Goal: Information Seeking & Learning: Learn about a topic

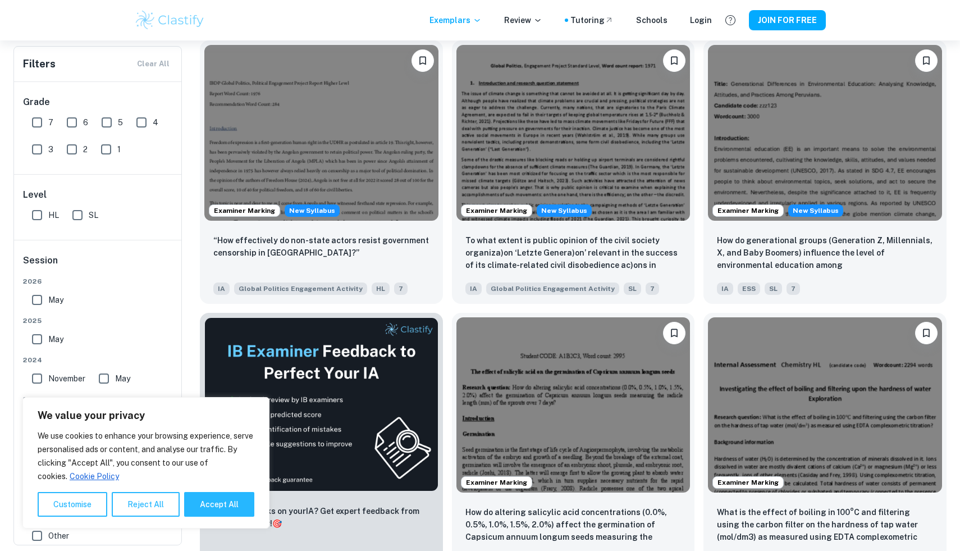
scroll to position [1620, 0]
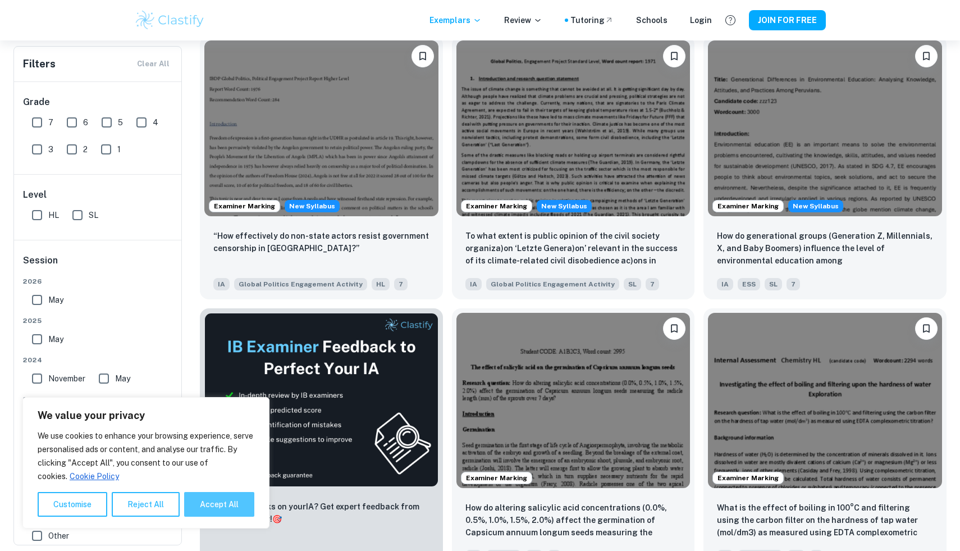
click at [220, 504] on button "Accept All" at bounding box center [219, 504] width 70 height 25
checkbox input "true"
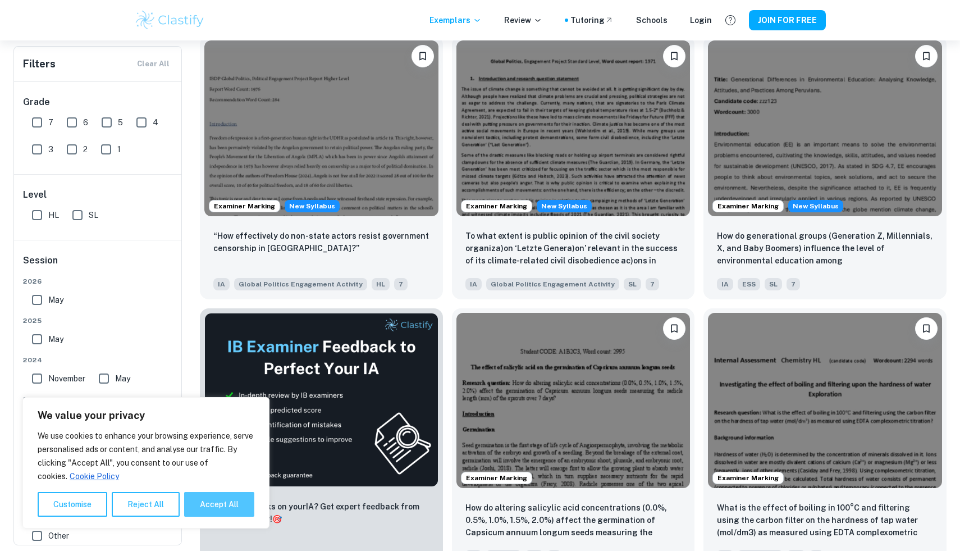
checkbox input "true"
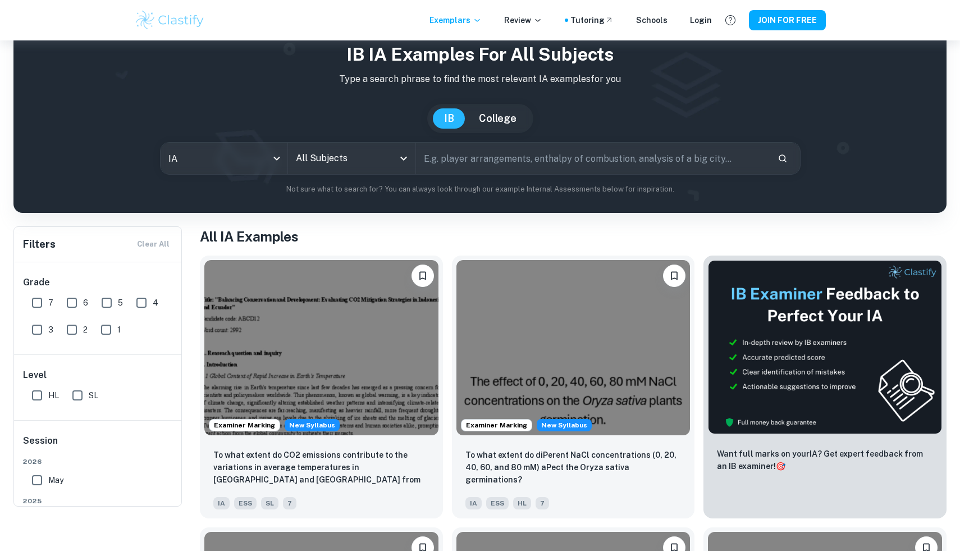
scroll to position [0, 0]
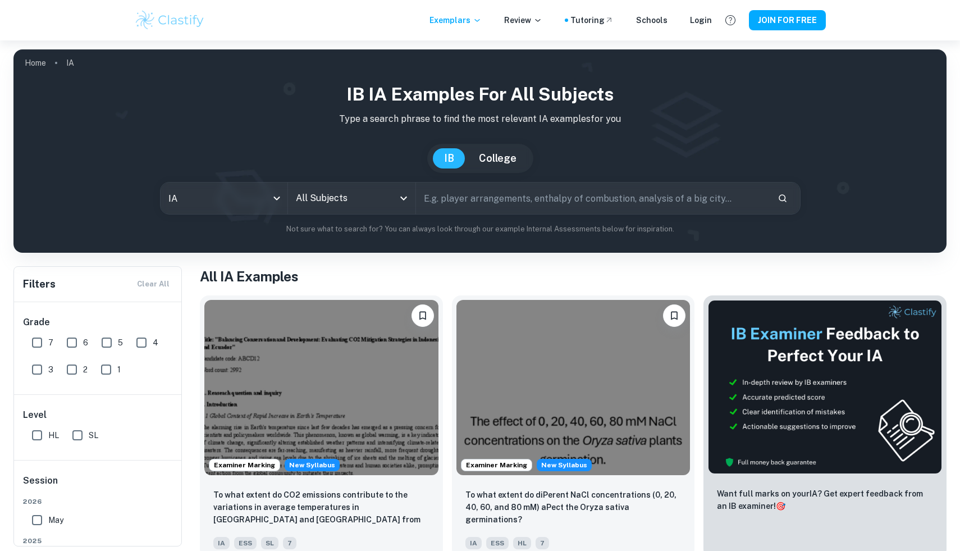
click at [478, 194] on input "text" at bounding box center [592, 198] width 352 height 31
click at [382, 206] on input "All Subjects" at bounding box center [343, 198] width 101 height 21
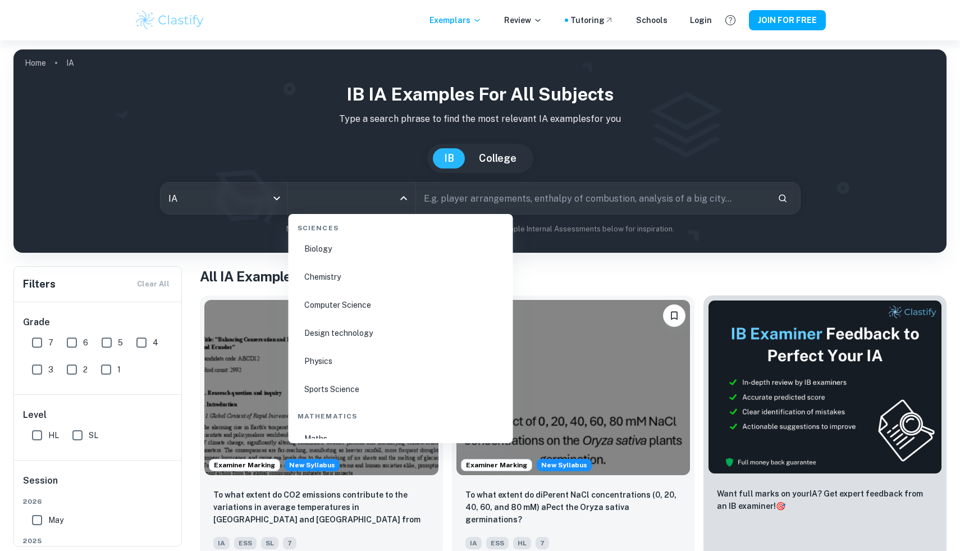
scroll to position [1765, 0]
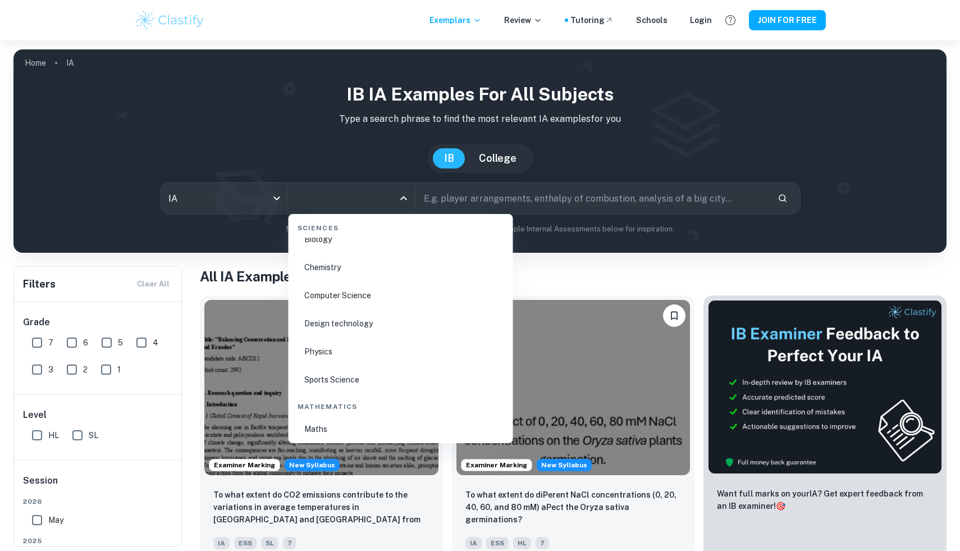
click at [342, 378] on li "Sports Science" at bounding box center [401, 380] width 216 height 26
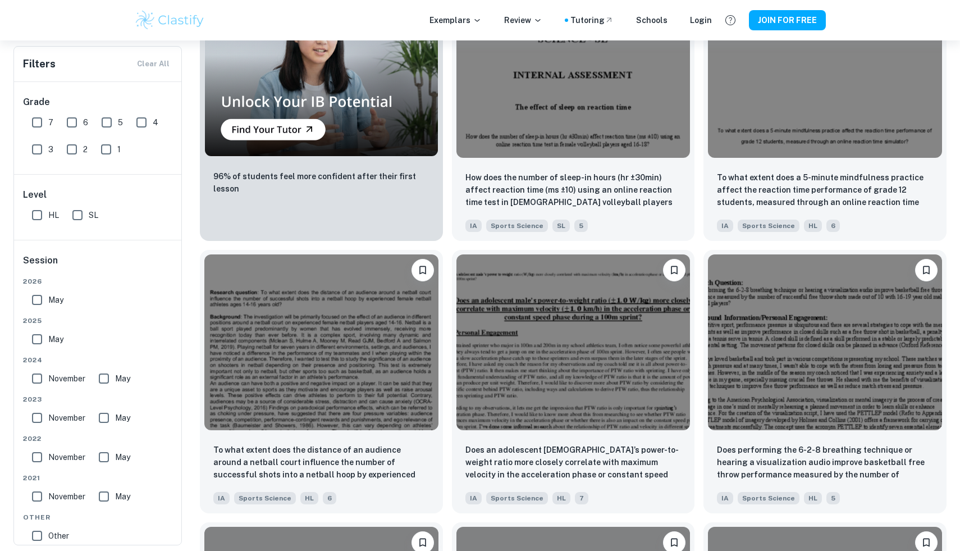
scroll to position [896, 0]
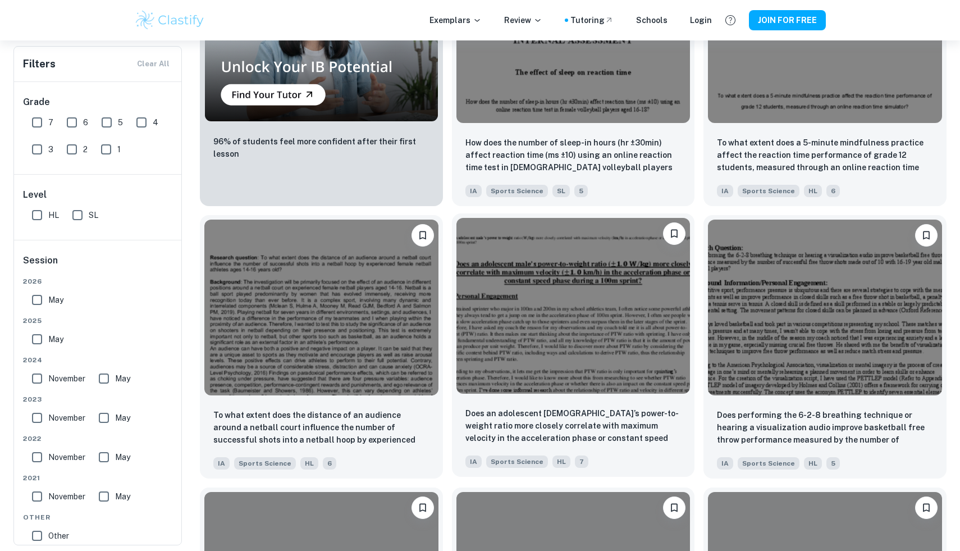
click at [561, 299] on img at bounding box center [574, 305] width 234 height 175
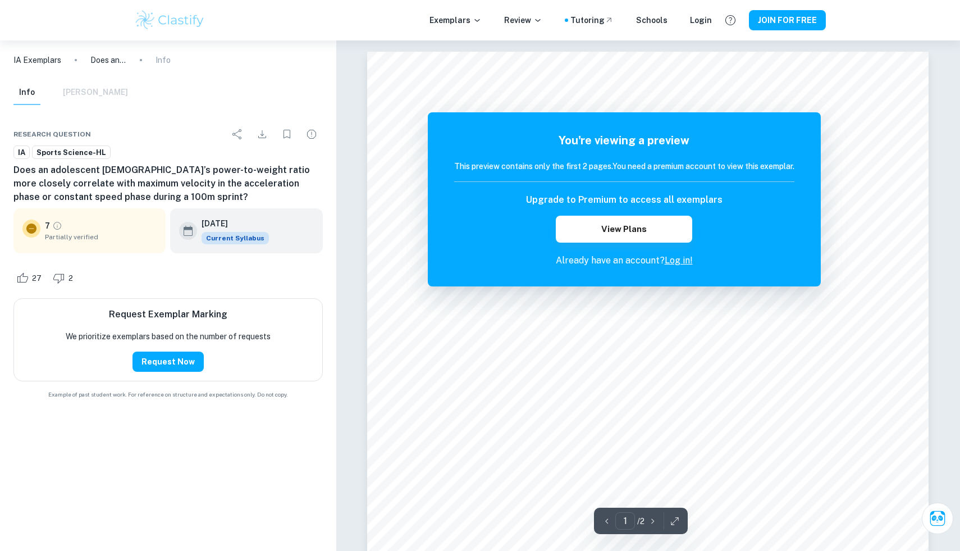
click at [783, 118] on div "You're viewing a preview This preview contains only the first 2 pages. You need…" at bounding box center [624, 199] width 393 height 174
